Goal: Information Seeking & Learning: Learn about a topic

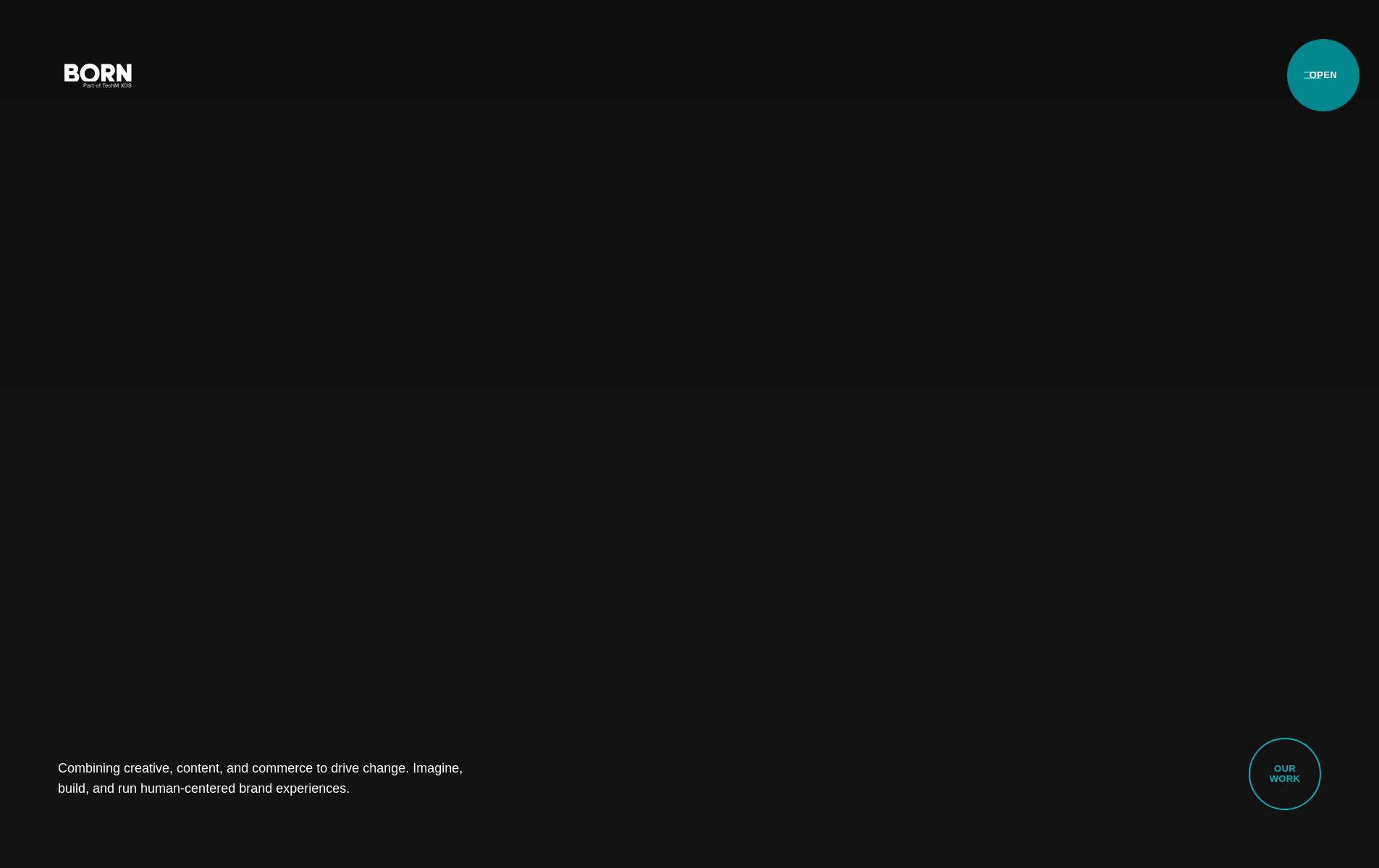
click at [1132, 75] on button "Primary Menu" at bounding box center [1312, 74] width 35 height 30
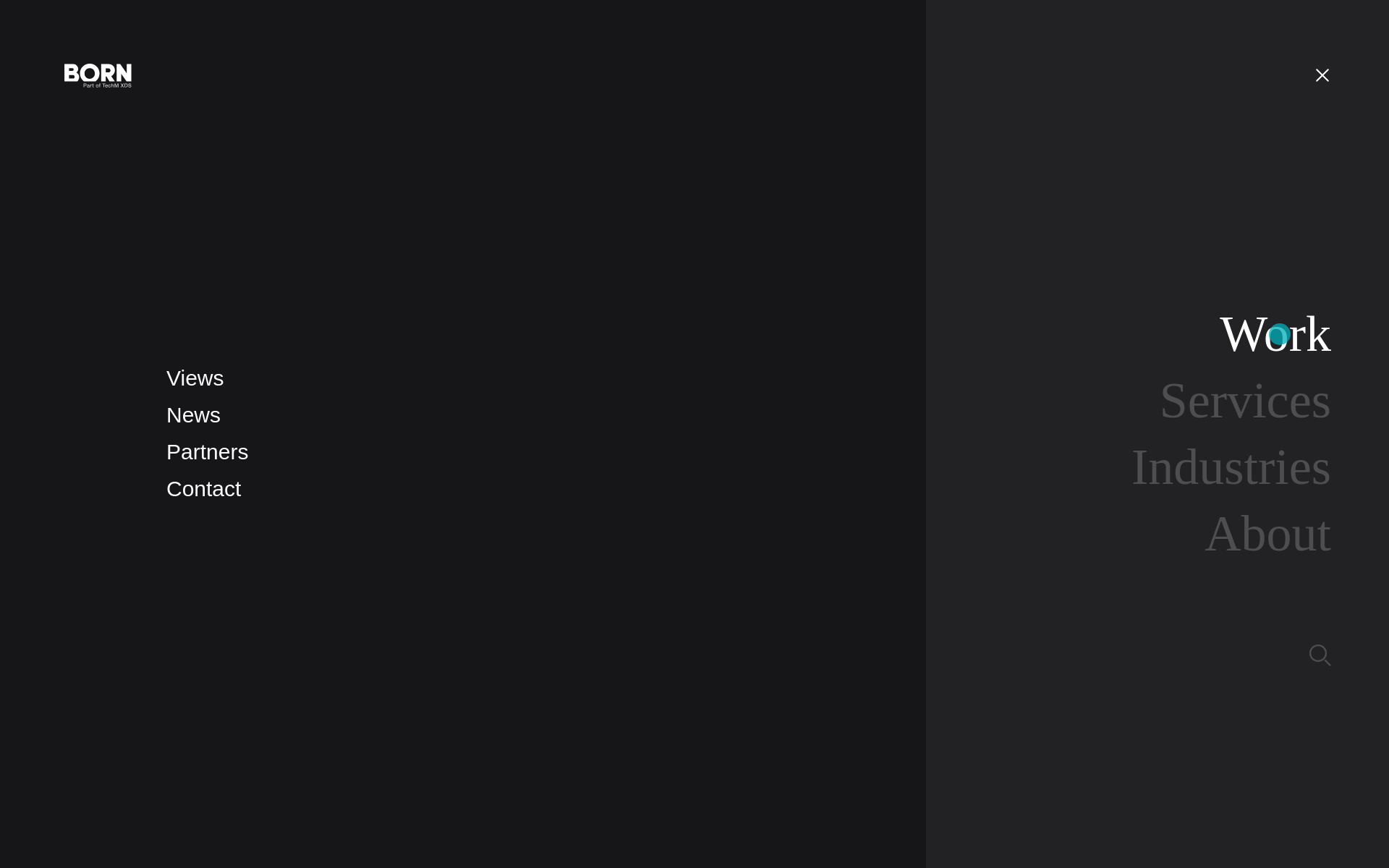
click at [1132, 335] on link "Work" at bounding box center [1276, 334] width 112 height 56
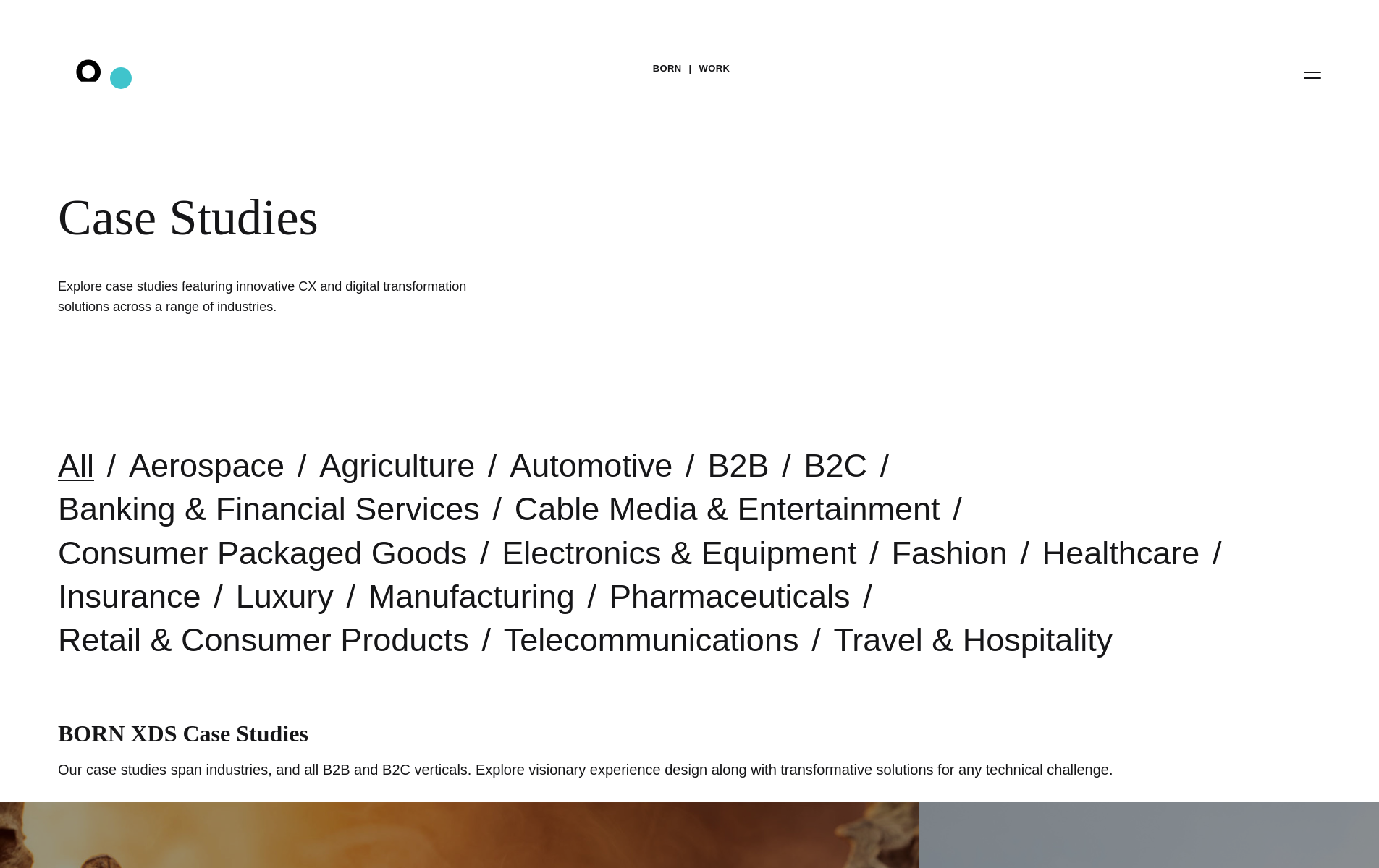
click at [122, 78] on icon ".st0{display:none;} .st1{display:inline;} .st2{font-family:'HelveticaNeue-Mediu…" at bounding box center [98, 75] width 93 height 38
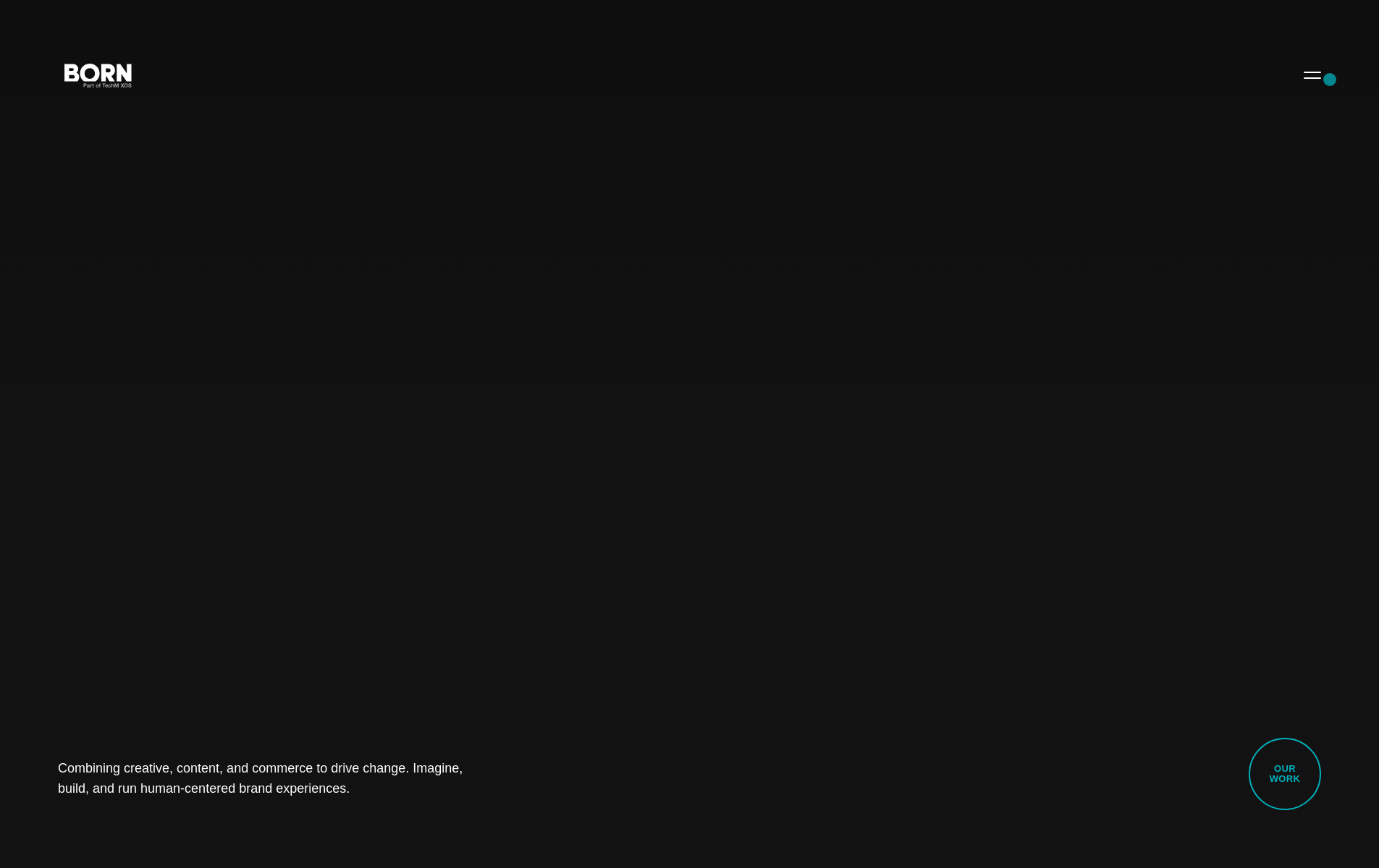
click at [1319, 75] on button "Primary Menu" at bounding box center [1312, 74] width 35 height 30
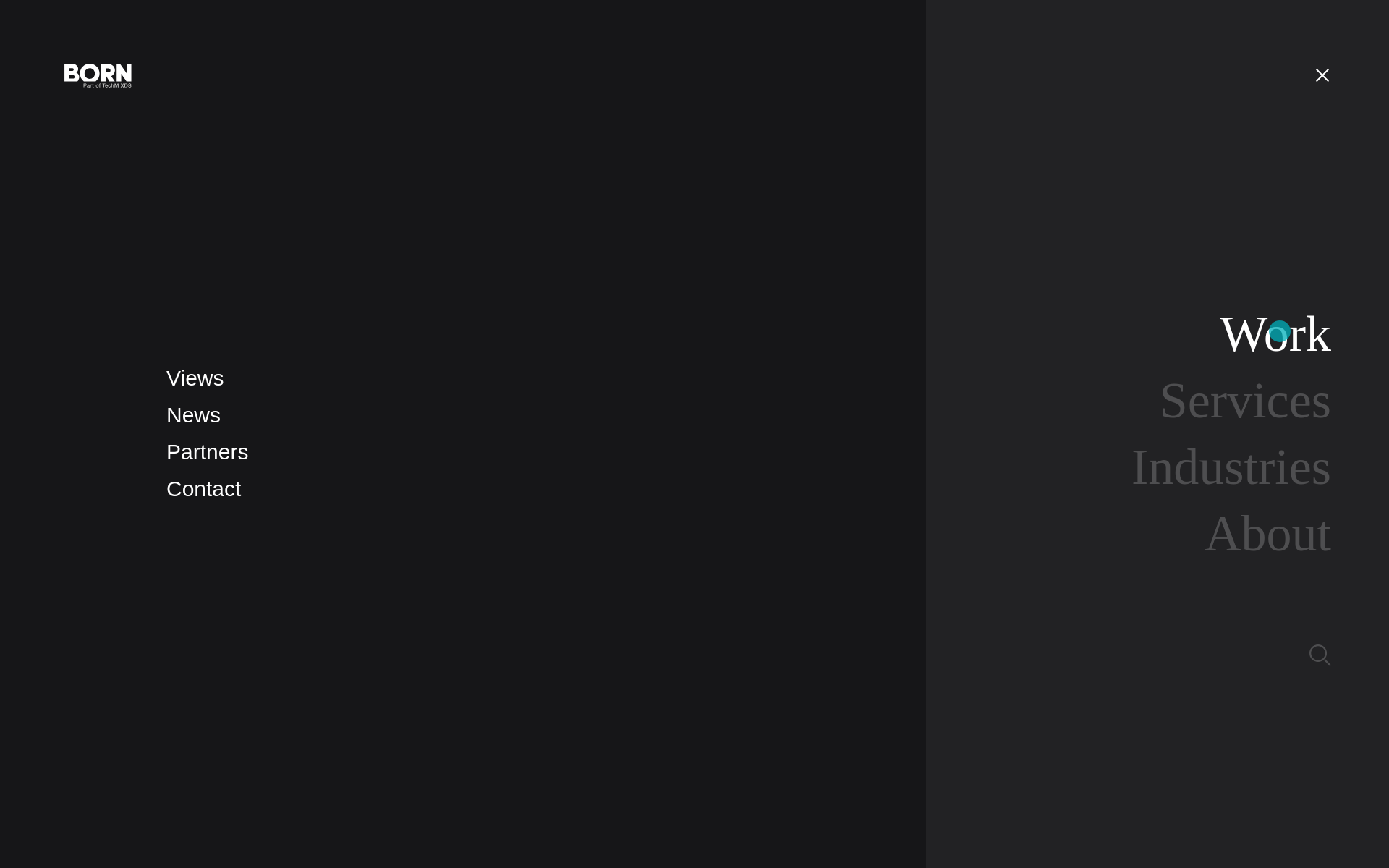
click at [1280, 331] on link "Work" at bounding box center [1276, 334] width 112 height 56
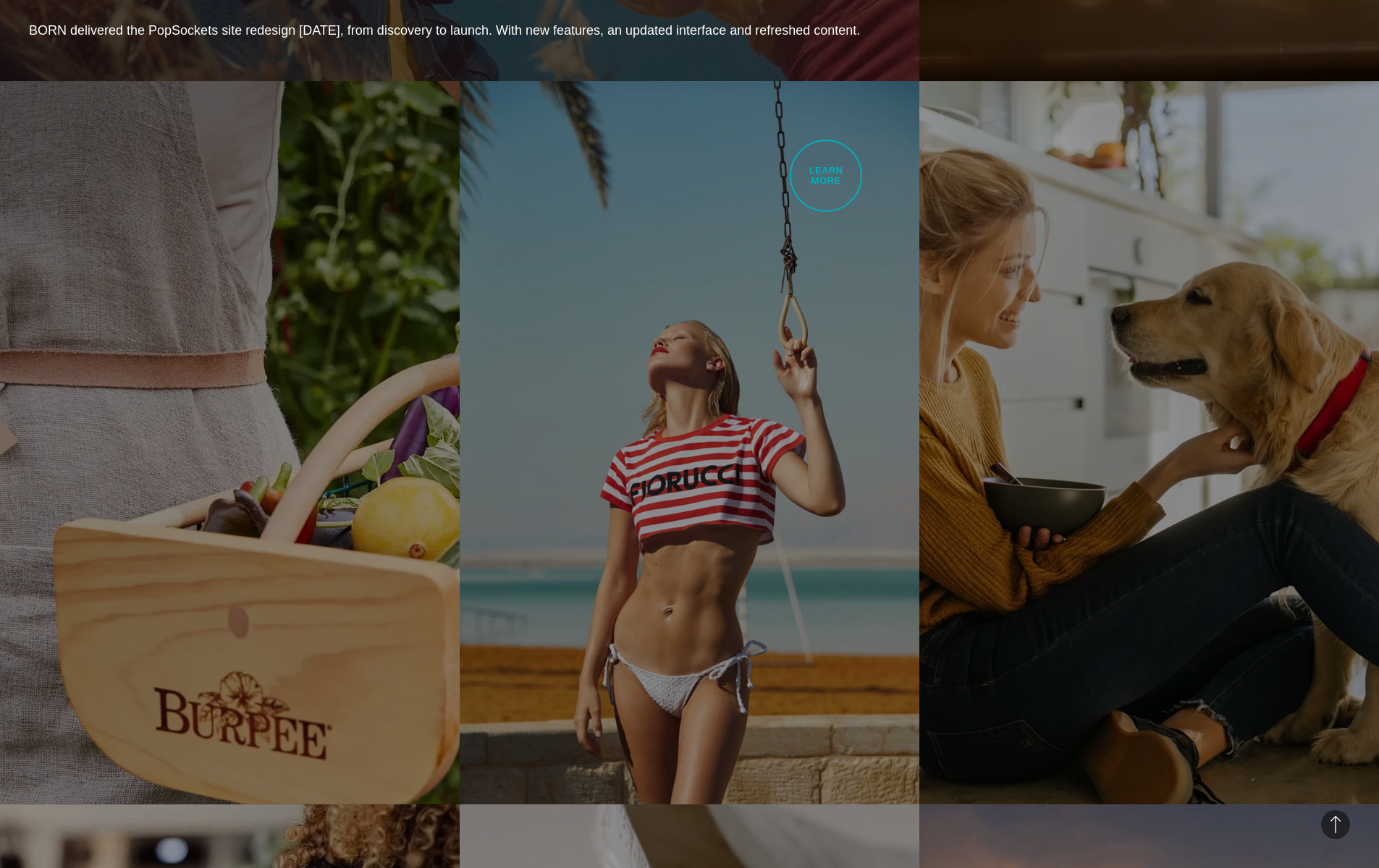
scroll to position [2895, 0]
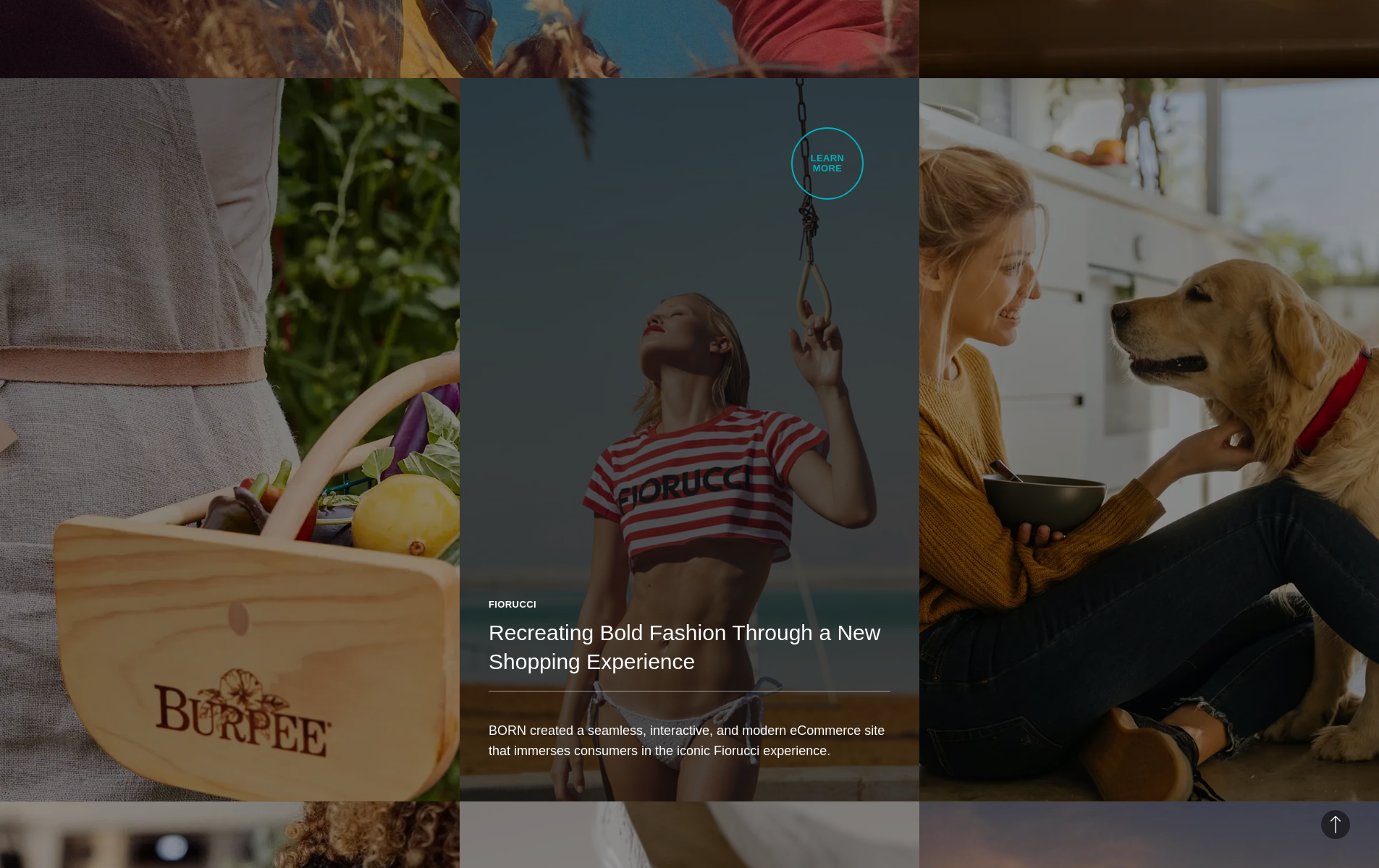
click at [826, 164] on link "Fiorucci Recreating Bold Fashion Through a New Shopping Experience BORN created…" at bounding box center [690, 439] width 460 height 723
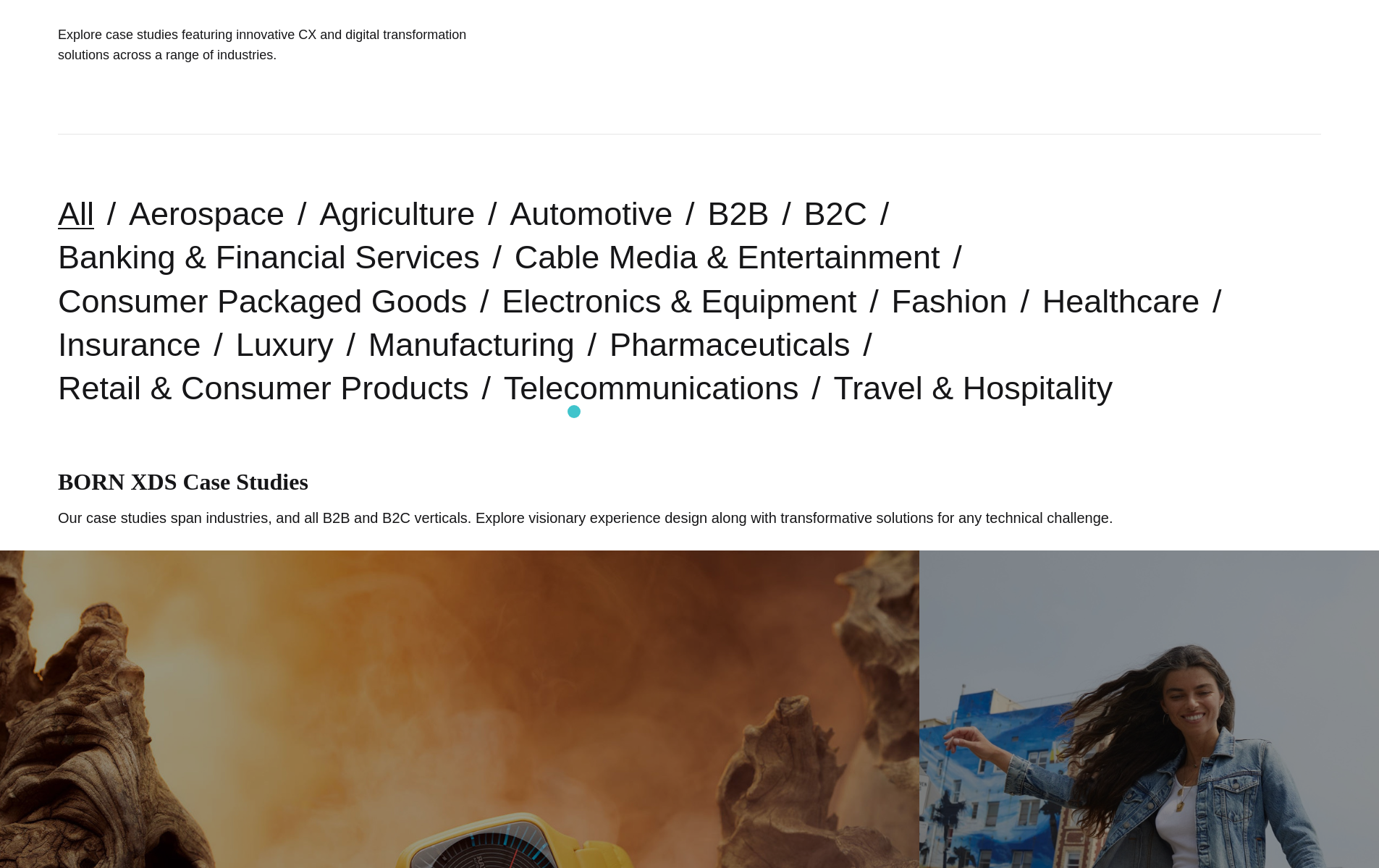
scroll to position [326, 0]
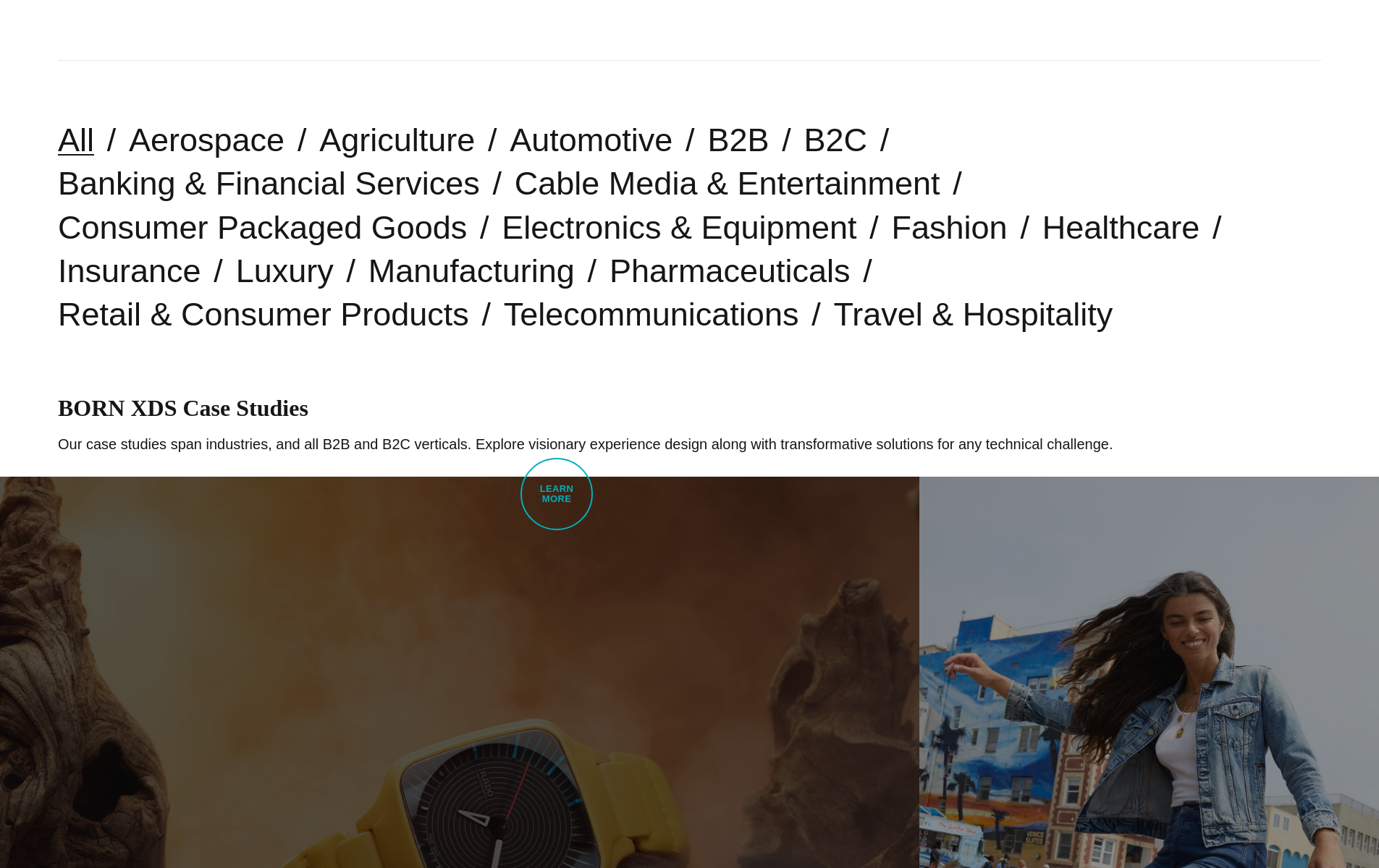
click at [558, 491] on link "Rado Upgraded Experience Through UI/UX and Content Strategy BORN developed Rado…" at bounding box center [460, 838] width 919 height 723
click at [559, 492] on link "Rado Upgraded Experience Through UI/UX and Content Strategy BORN developed Rado…" at bounding box center [460, 838] width 919 height 723
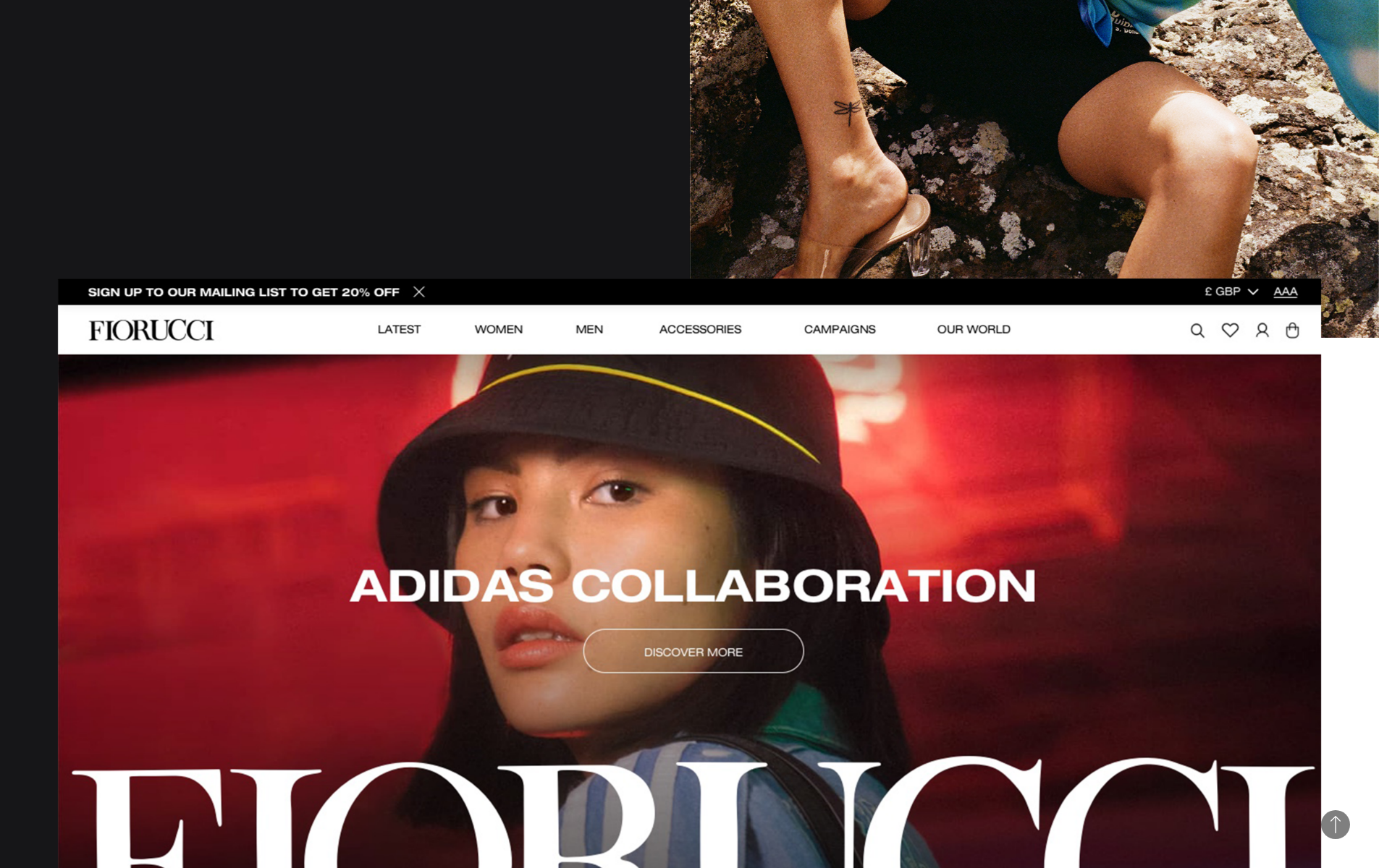
scroll to position [1412, 0]
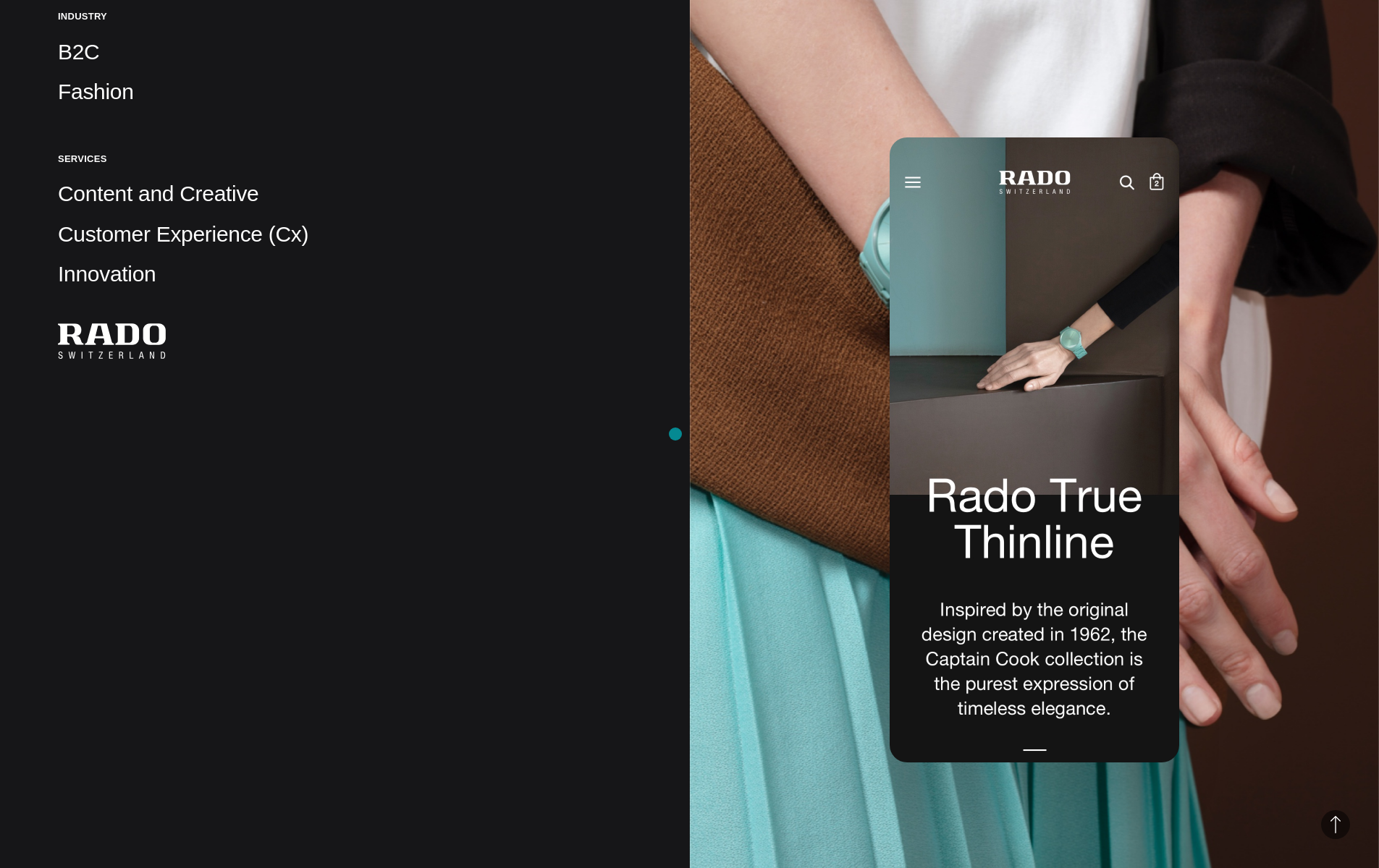
scroll to position [607, 0]
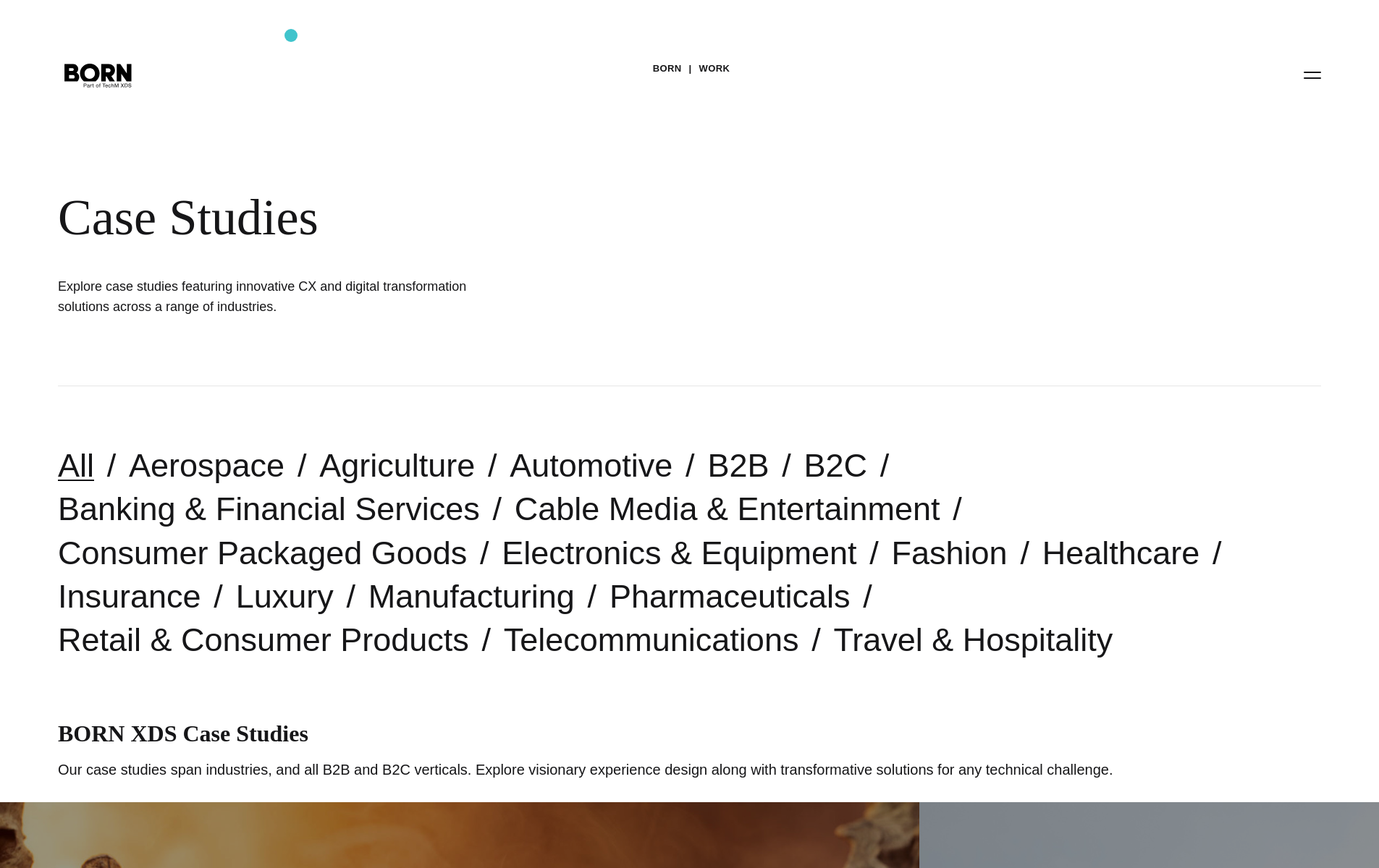
scroll to position [326, 0]
